Goal: Task Accomplishment & Management: Manage account settings

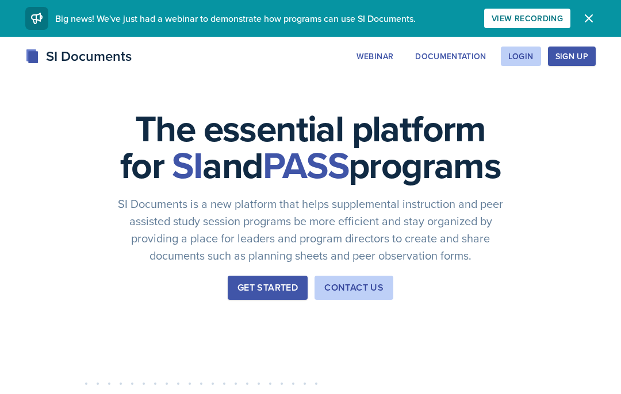
click at [524, 58] on div "Login" at bounding box center [520, 56] width 25 height 9
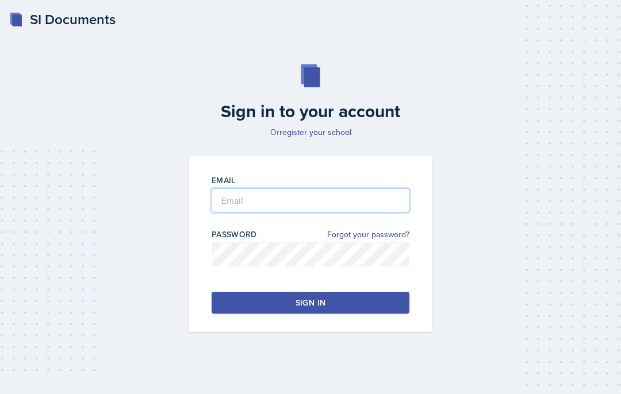
click at [362, 213] on input "email" at bounding box center [311, 201] width 198 height 24
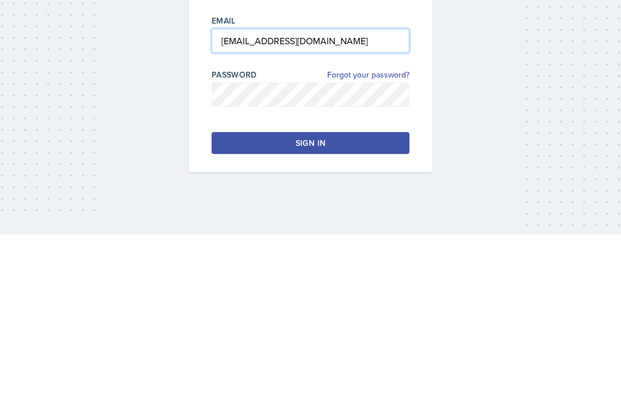
type input "kgibso79@students.kennesaw.edu"
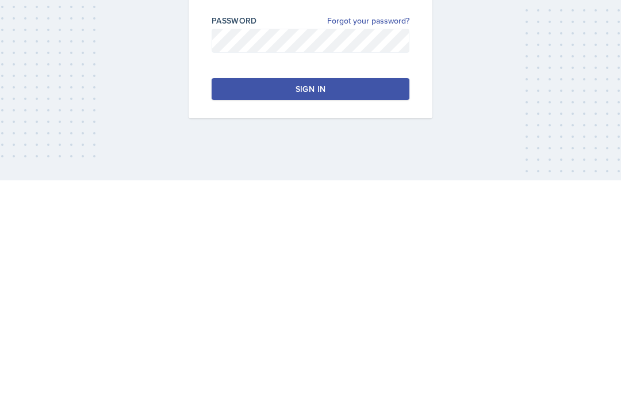
click at [338, 292] on button "Sign in" at bounding box center [311, 303] width 198 height 22
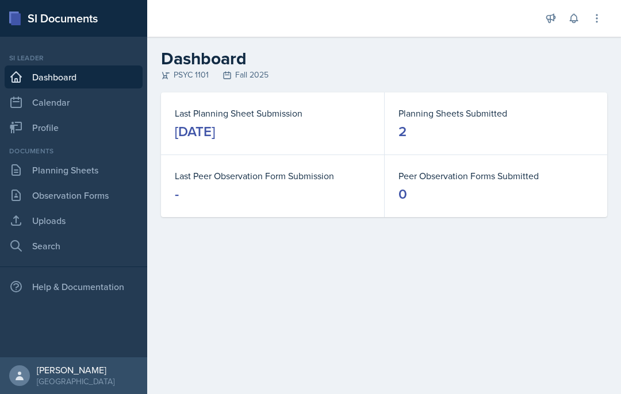
click at [91, 168] on link "Planning Sheets" at bounding box center [74, 170] width 138 height 23
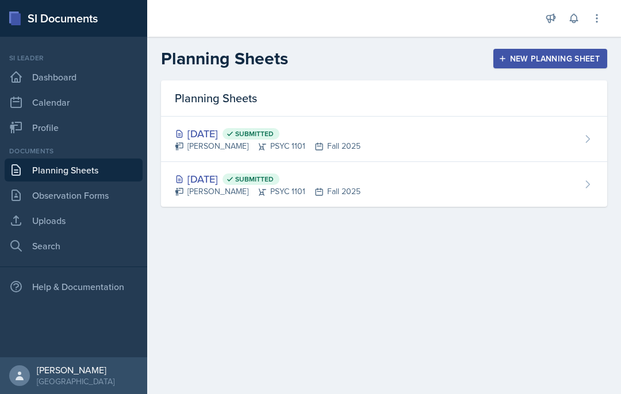
click at [425, 139] on div "Aug 28th, 2025 Submitted Kendall Gibson PSYC 1101 Fall 2025" at bounding box center [384, 139] width 446 height 45
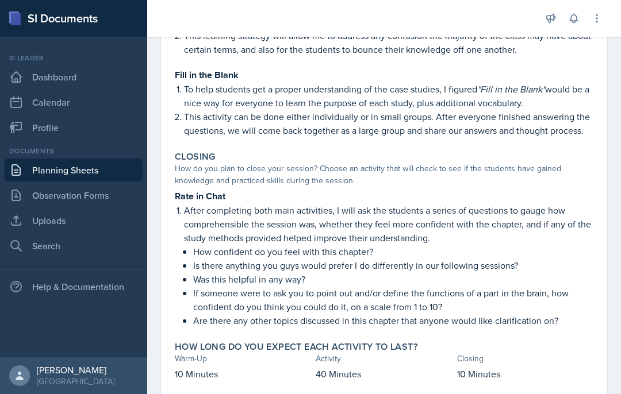
scroll to position [487, 0]
